Goal: Information Seeking & Learning: Learn about a topic

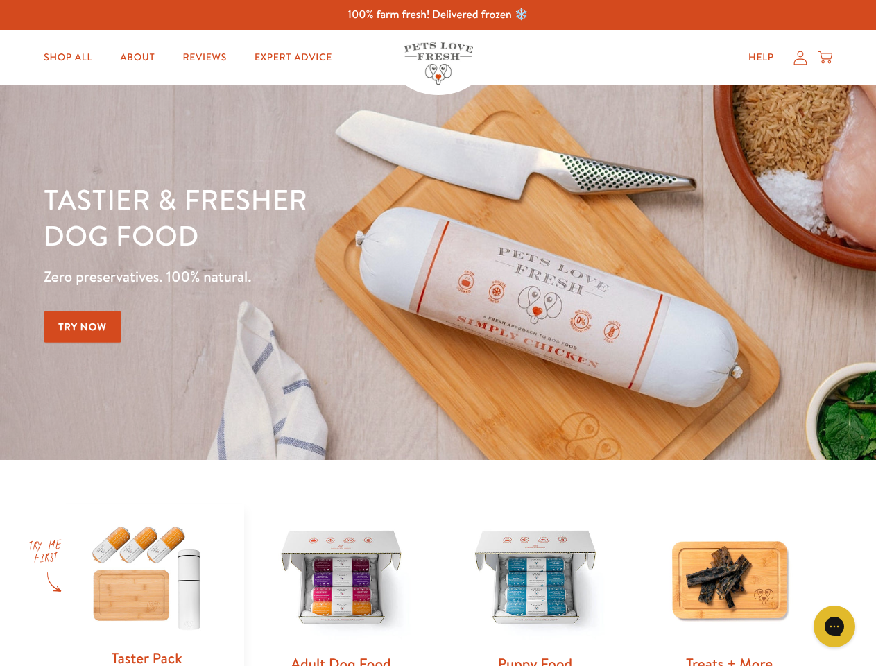
click at [438, 333] on div "Tastier & fresher dog food Zero preservatives. 100% natural. Try Now" at bounding box center [307, 272] width 526 height 183
click at [834, 626] on icon "Gorgias live chat" at bounding box center [833, 625] width 13 height 13
